Goal: Find specific page/section: Find specific page/section

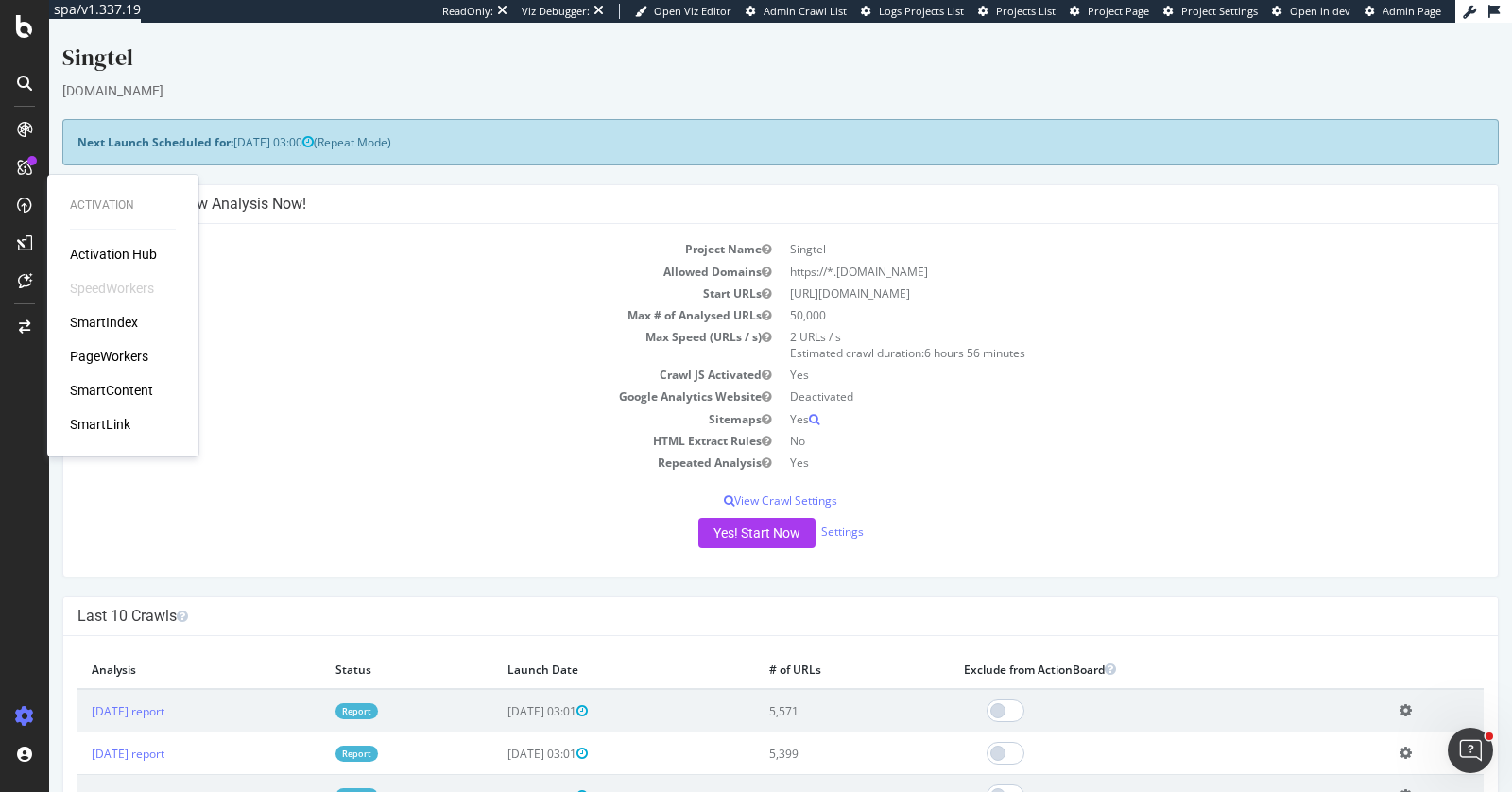
click at [46, 227] on div at bounding box center [24, 209] width 45 height 38
click at [121, 355] on div "PageWorkers" at bounding box center [108, 356] width 78 height 19
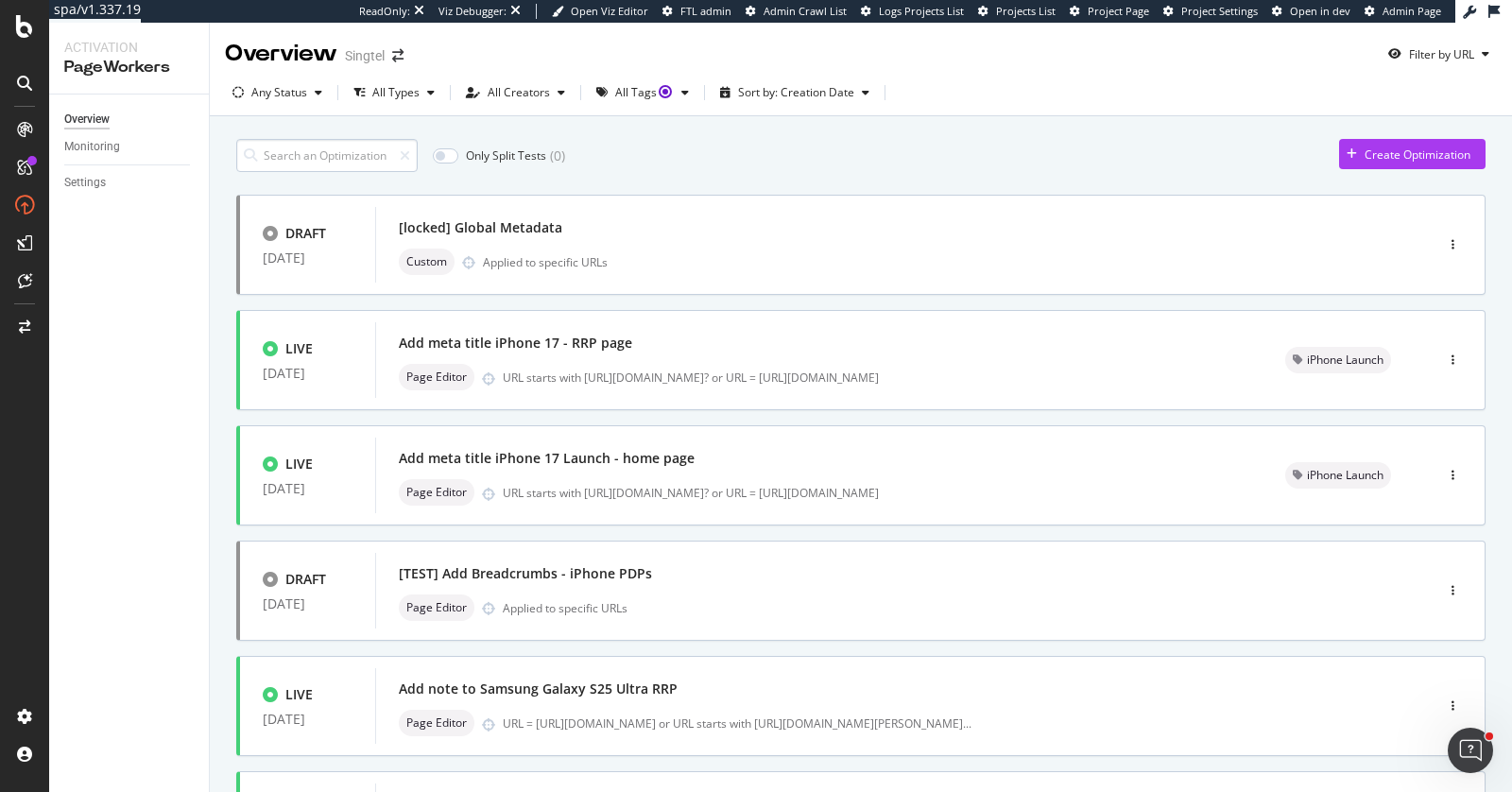
click at [349, 147] on input at bounding box center [327, 156] width 182 height 33
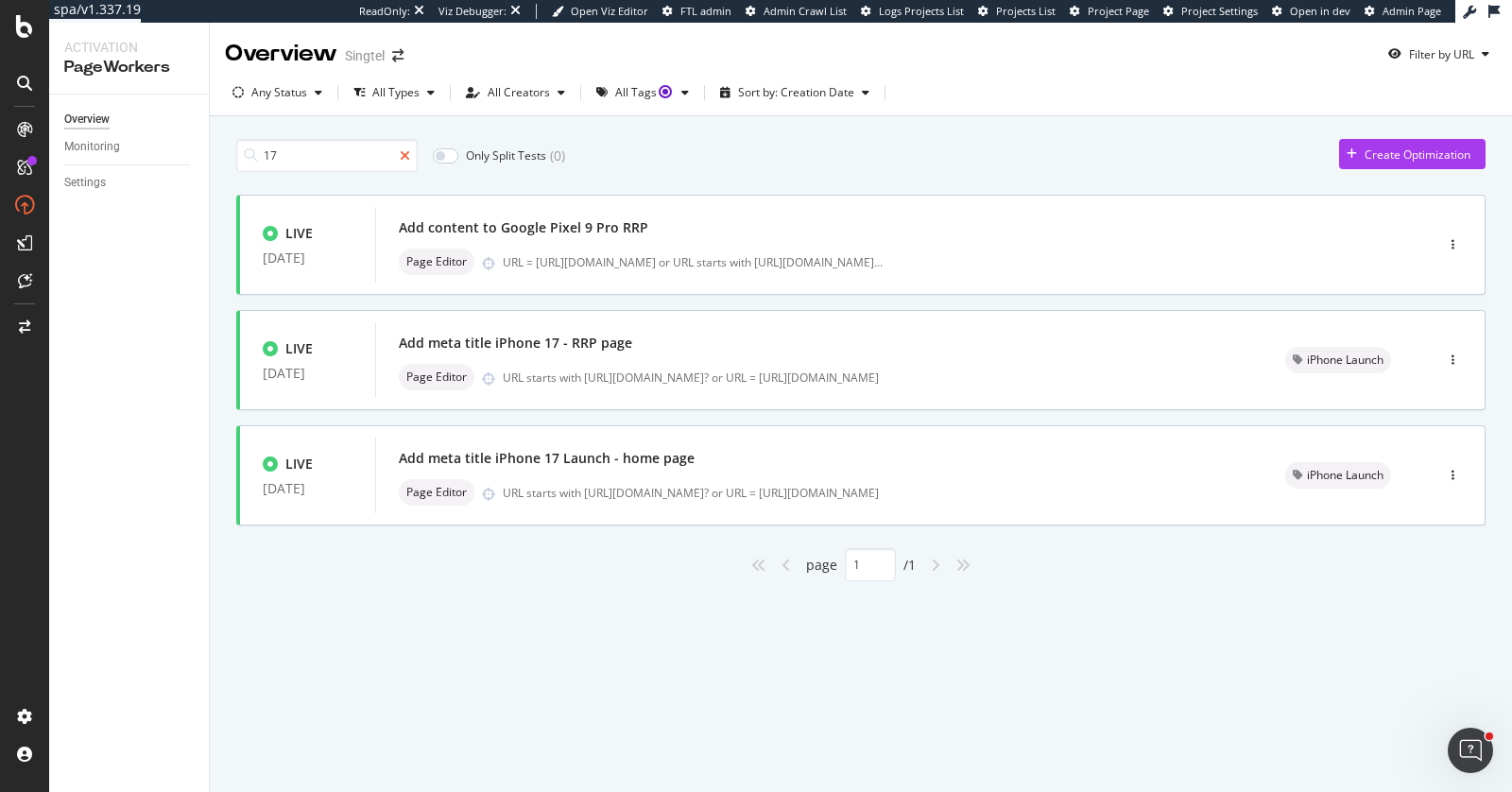
click at [407, 150] on icon at bounding box center [405, 156] width 11 height 14
